Goal: Task Accomplishment & Management: Manage account settings

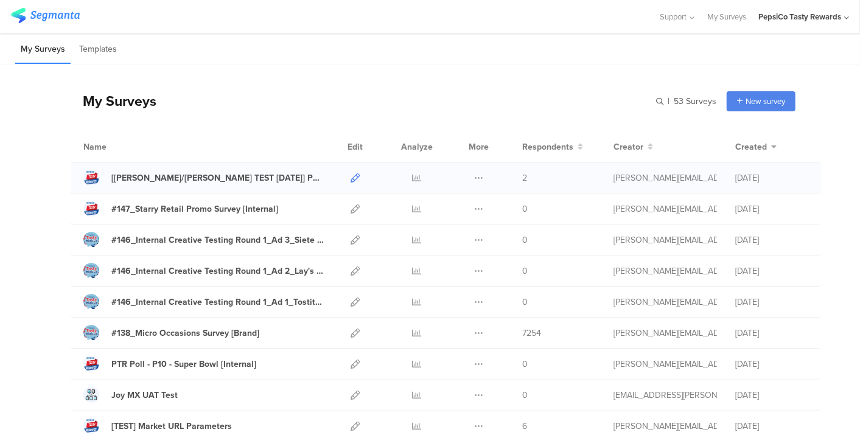
click at [351, 178] on icon at bounding box center [355, 177] width 9 height 9
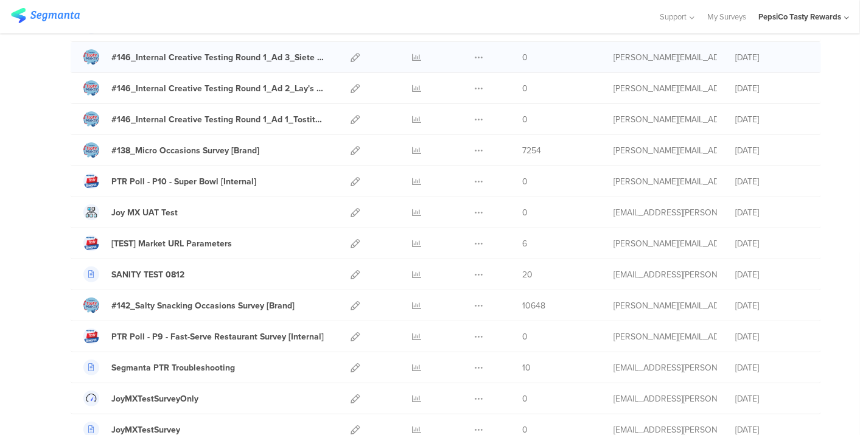
scroll to position [184, 0]
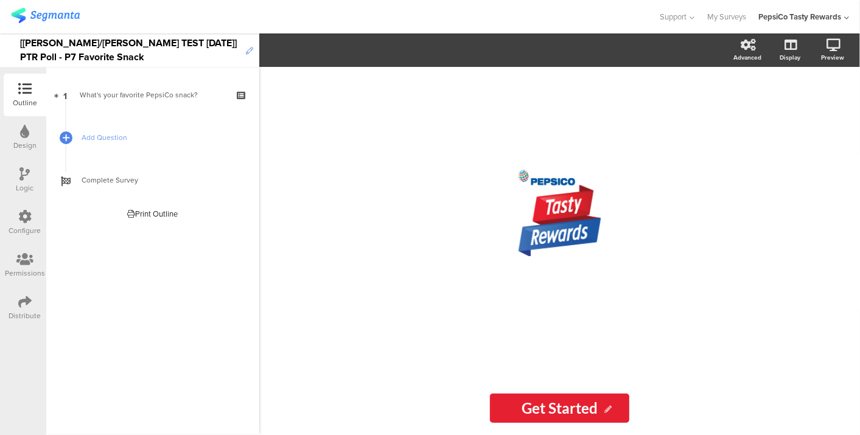
click at [250, 52] on icon at bounding box center [249, 50] width 7 height 7
click at [205, 41] on div "[[PERSON_NAME]/[PERSON_NAME] TEST [DATE]] PTR Poll - P7 Favorite Snack" at bounding box center [130, 49] width 220 height 33
drag, startPoint x: 146, startPoint y: 40, endPoint x: -3, endPoint y: 31, distance: 149.4
click at [0, 31] on html "You are using an unsupported version of Internet Explorer. Unsupported browsers…" at bounding box center [430, 217] width 860 height 435
click at [147, 49] on div "PTR Poll - P11 - Favorite Snack" at bounding box center [86, 50] width 133 height 19
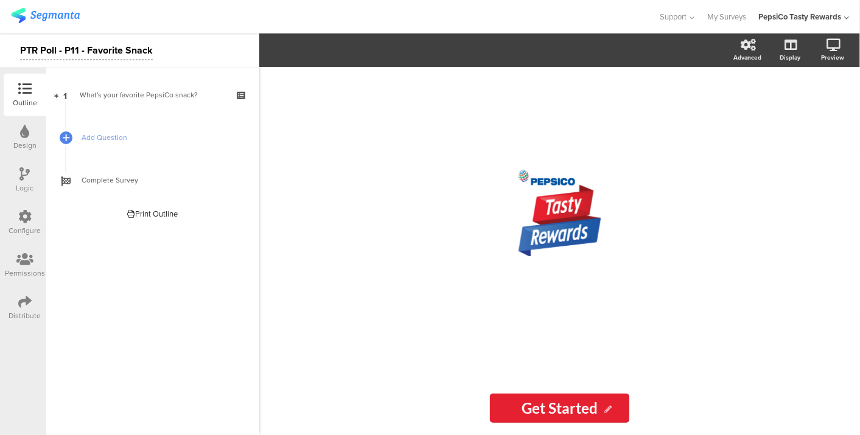
click at [149, 49] on div "PTR Poll - P11 - Favorite Snack" at bounding box center [86, 50] width 133 height 19
click at [159, 50] on icon at bounding box center [162, 50] width 7 height 7
click at [149, 49] on div "PTR Poll - P11 - Favorite Snack" at bounding box center [86, 50] width 133 height 19
copy div "PTR Poll - P11 - Favorite Snack [Internal]"
click at [214, 39] on div "PTR Poll - P11 - Favorite Snack [Internal]" at bounding box center [129, 50] width 259 height 34
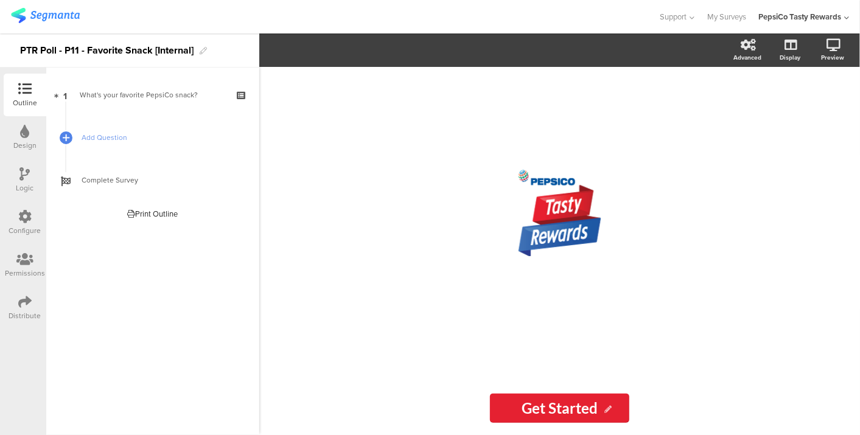
click at [19, 234] on div "Configure" at bounding box center [25, 230] width 32 height 11
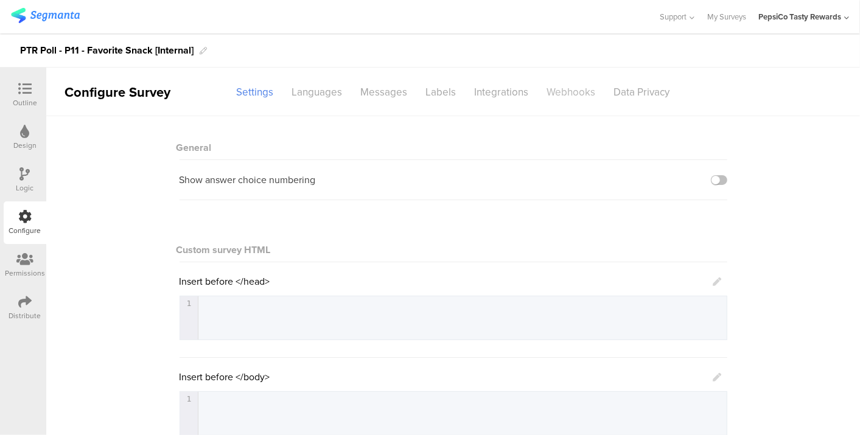
click at [550, 90] on div "Webhooks" at bounding box center [571, 92] width 67 height 21
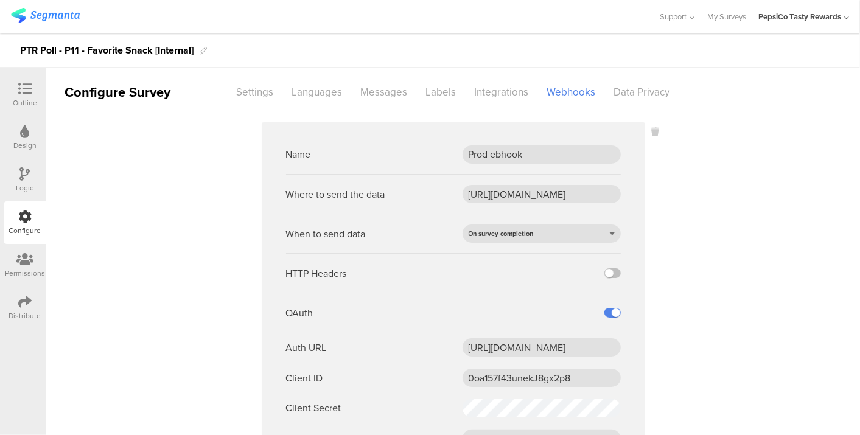
click at [33, 94] on div at bounding box center [25, 89] width 24 height 15
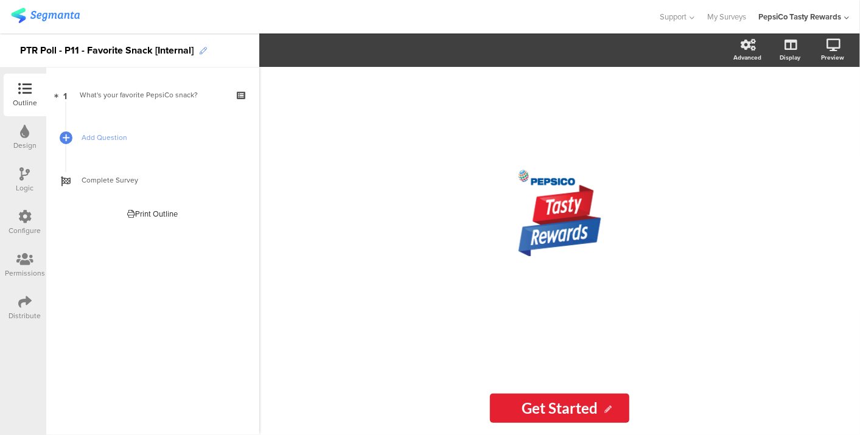
click at [205, 54] on icon at bounding box center [203, 50] width 7 height 7
click at [192, 47] on div "PTR Poll - P11 - Favorite Snack [Internal]" at bounding box center [106, 50] width 173 height 19
